Goal: Check status: Check status

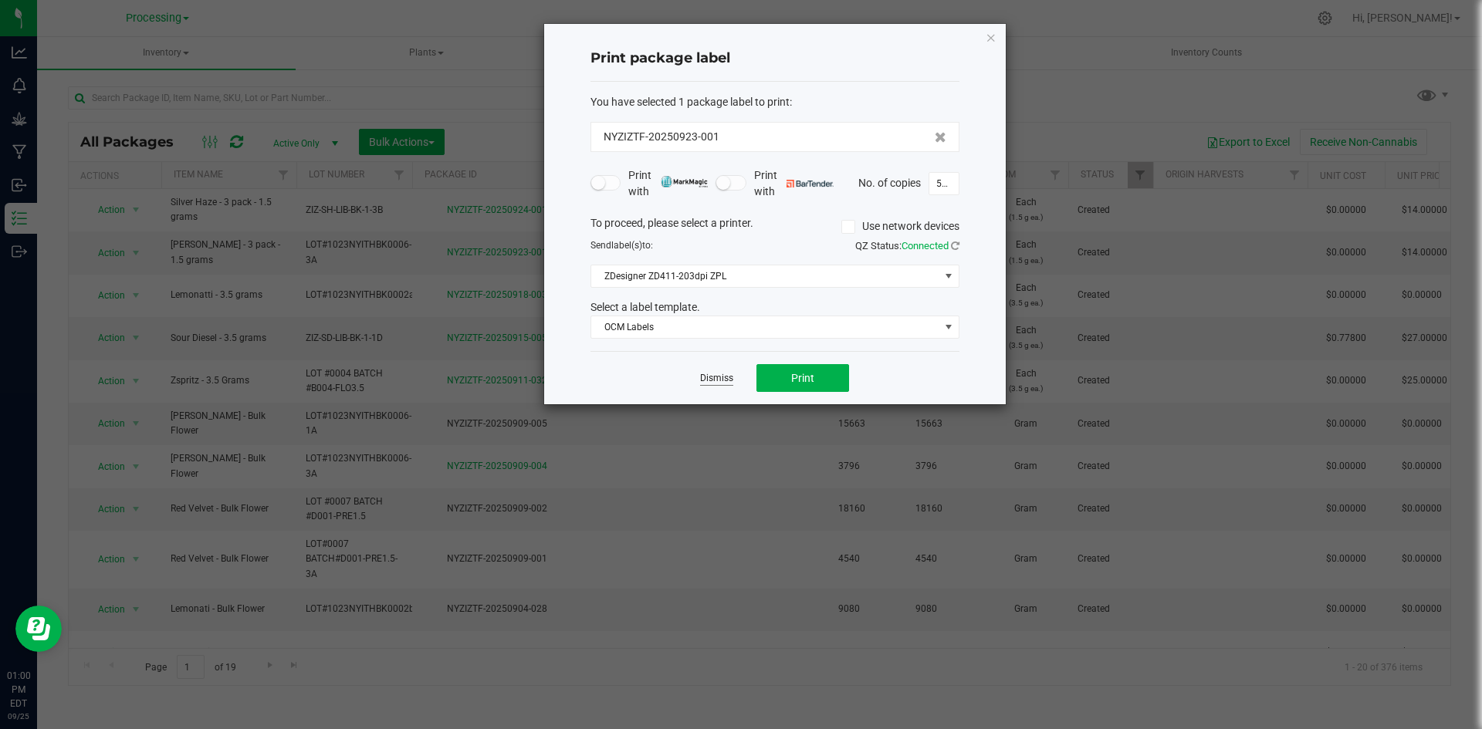
click at [729, 378] on link "Dismiss" at bounding box center [716, 378] width 33 height 13
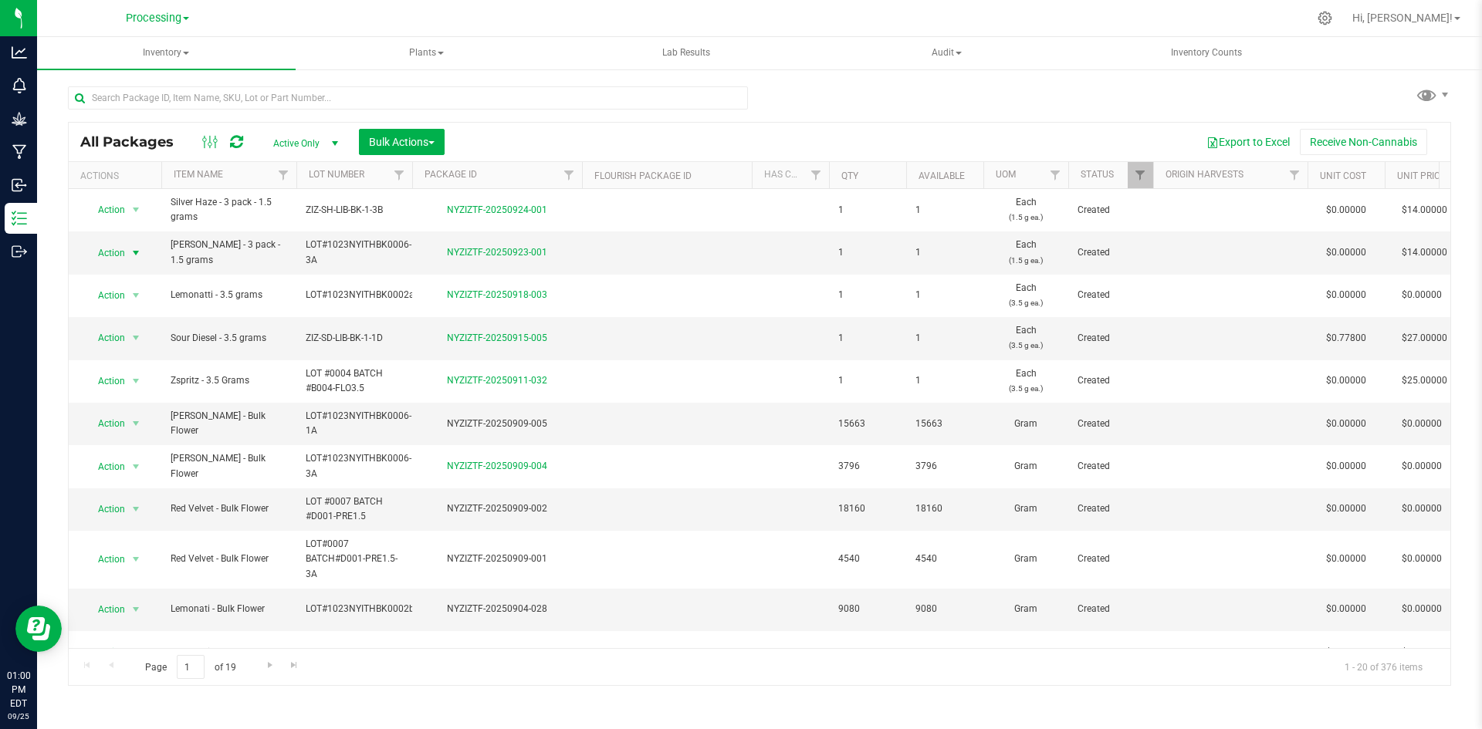
click at [187, 20] on span at bounding box center [186, 18] width 6 height 3
click at [188, 155] on link "ZIZ NY GRW LLC (Distribution)" at bounding box center [157, 157] width 225 height 21
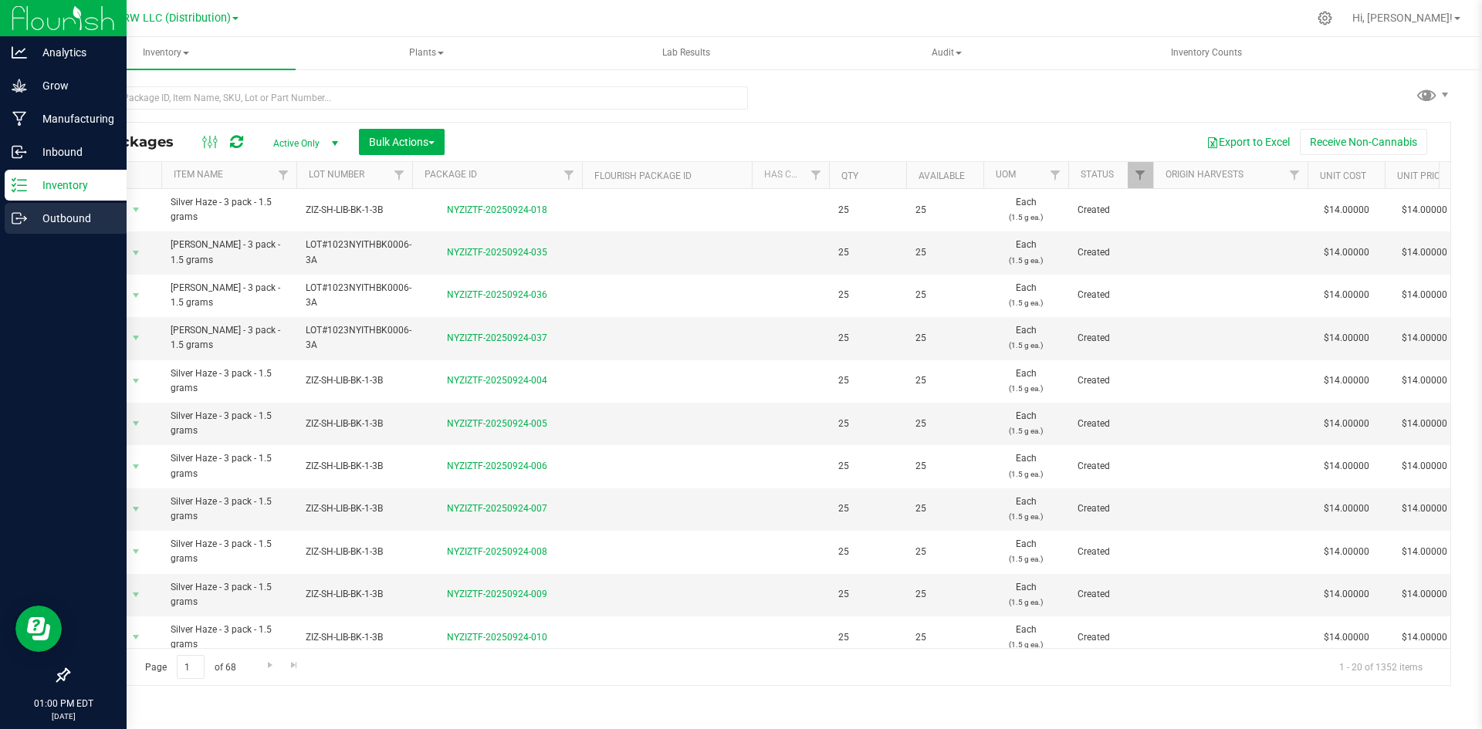
click at [56, 226] on p "Outbound" at bounding box center [73, 218] width 93 height 19
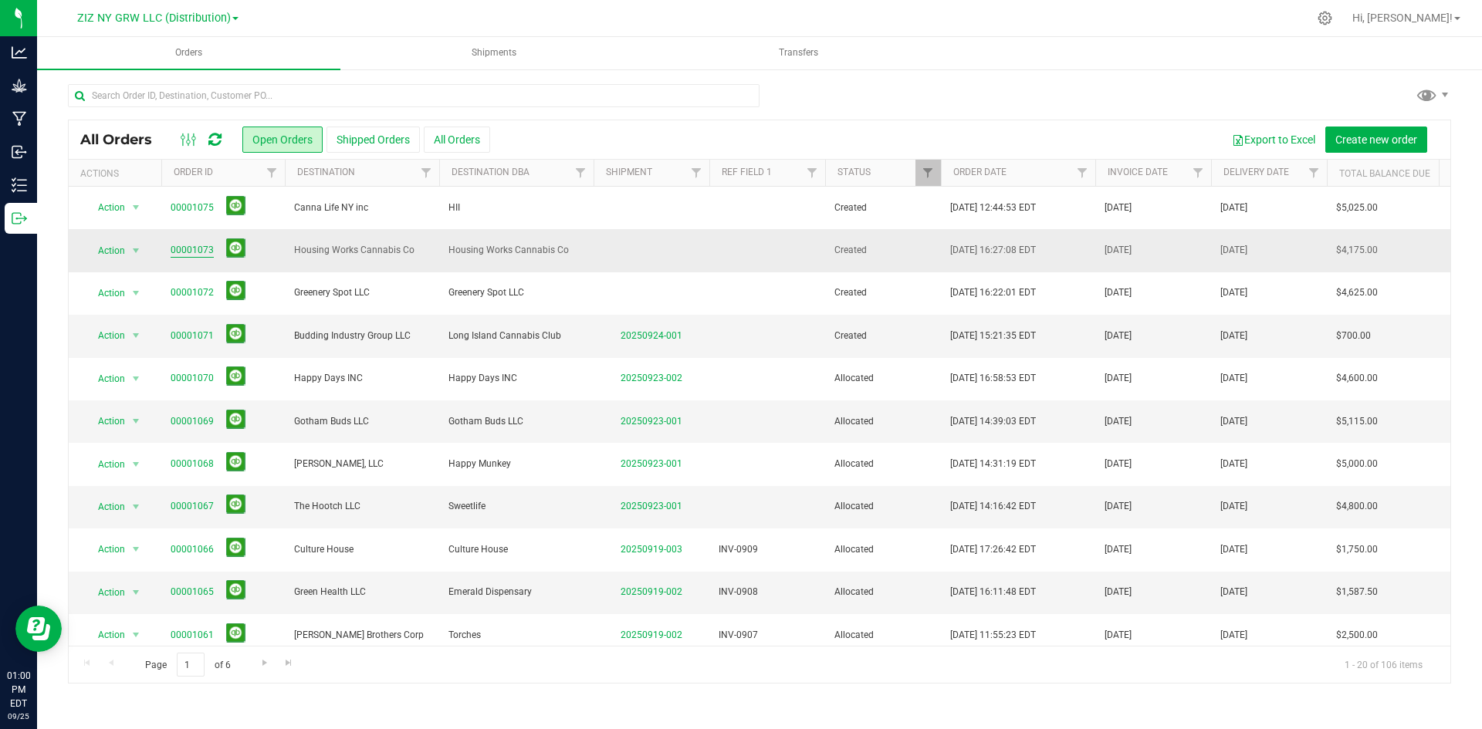
click at [207, 250] on link "00001073" at bounding box center [192, 250] width 43 height 15
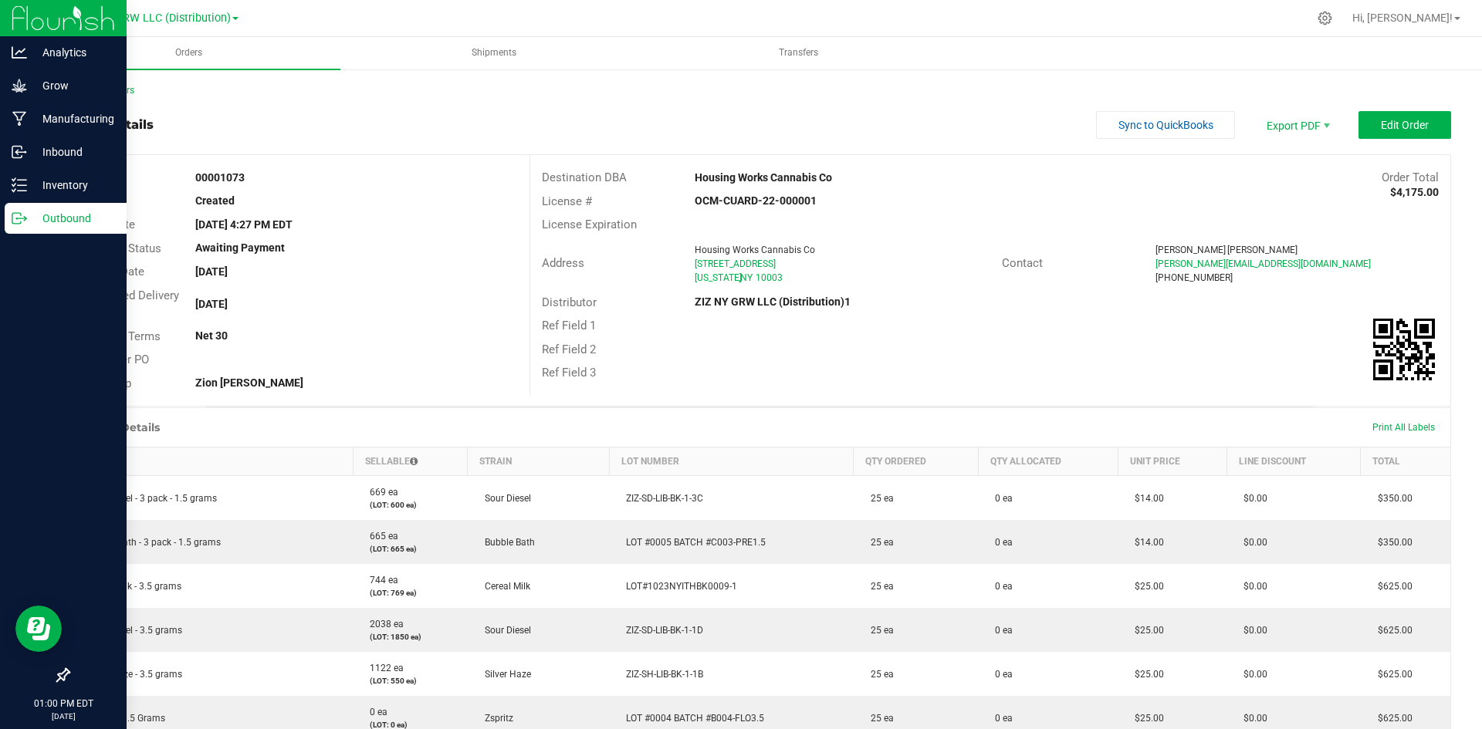
click at [25, 222] on icon at bounding box center [19, 218] width 15 height 15
